Goal: Information Seeking & Learning: Learn about a topic

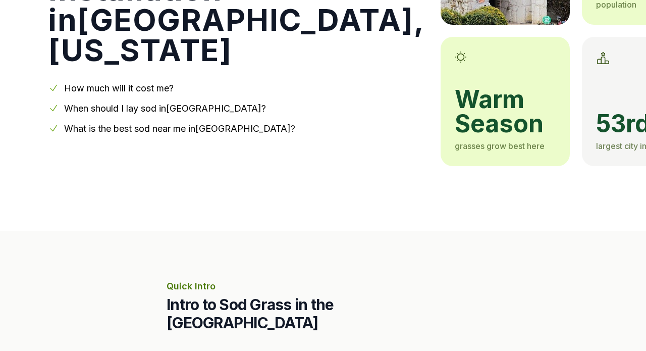
scroll to position [188, 0]
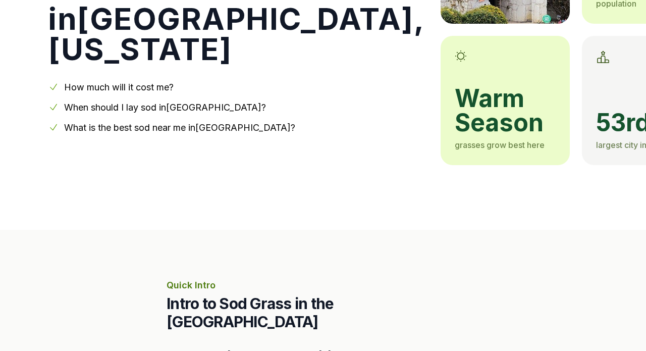
click at [191, 104] on link "When should I lay sod in [GEOGRAPHIC_DATA] ?" at bounding box center [165, 107] width 202 height 11
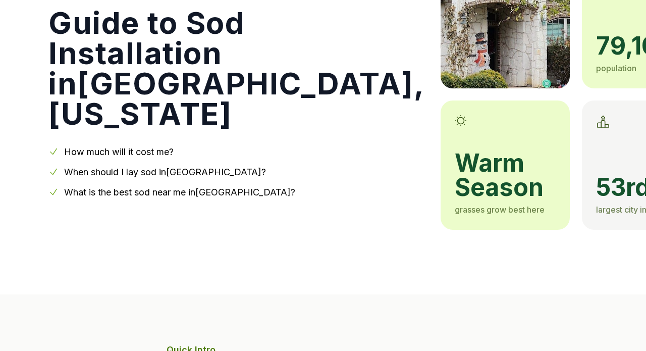
scroll to position [137, 0]
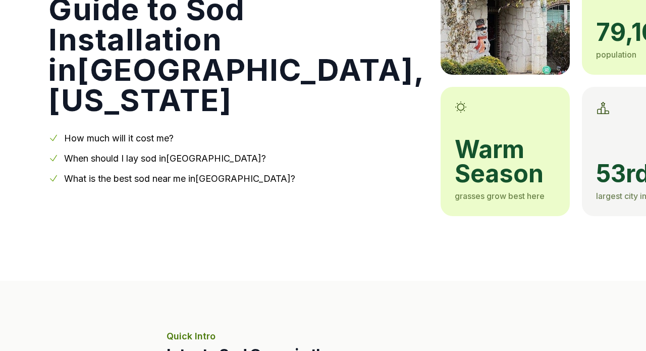
click at [177, 179] on link "What is the best sod near me in [GEOGRAPHIC_DATA] ?" at bounding box center [179, 178] width 231 height 11
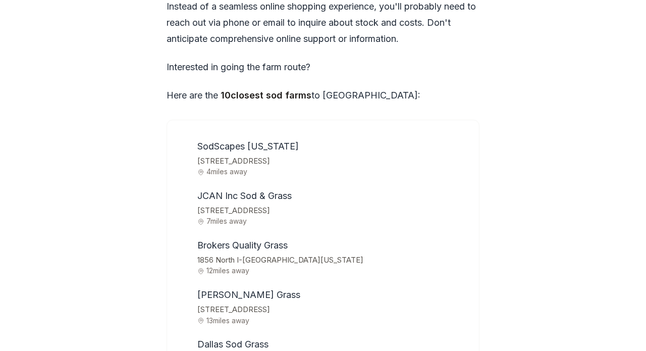
scroll to position [3225, 0]
click at [225, 191] on span "JCAN Inc Sod & Grass" at bounding box center [244, 196] width 94 height 11
drag, startPoint x: 198, startPoint y: 148, endPoint x: 291, endPoint y: 145, distance: 93.9
click at [291, 191] on span "JCAN Inc Sod & Grass" at bounding box center [244, 196] width 94 height 11
copy span "JCAN Inc Sod & Grass"
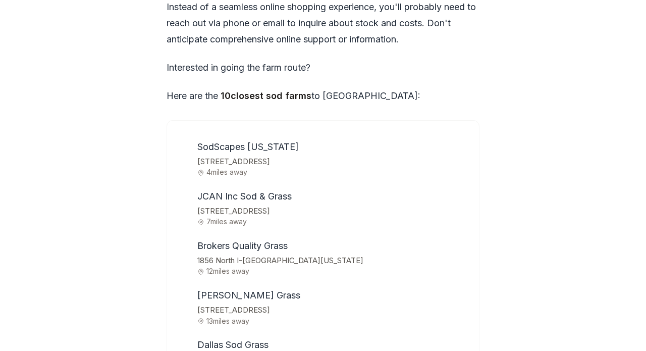
click at [293, 155] on span "[STREET_ADDRESS]" at bounding box center [331, 162] width 269 height 14
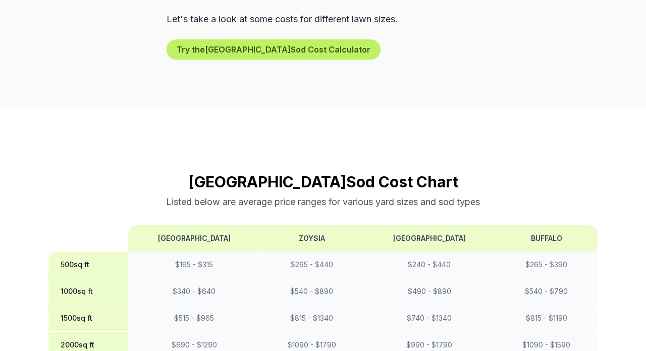
scroll to position [730, 0]
